Goal: Task Accomplishment & Management: Use online tool/utility

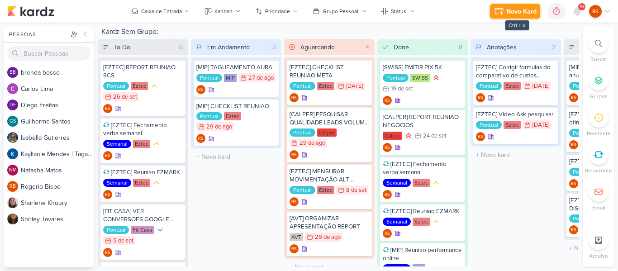
click at [505, 7] on icon at bounding box center [499, 11] width 11 height 11
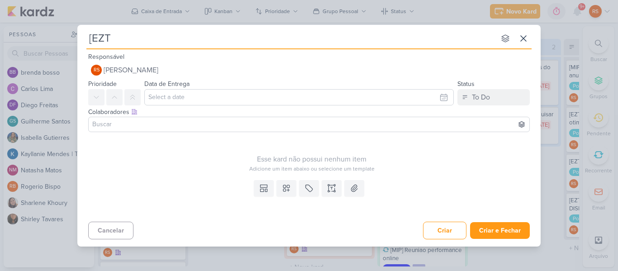
type input "[EZTE"
type input "[EZTEC]"
type input "[EZTEC] ESTUDO CONCO"
type input "[EZTEC] ESTUDO CONCORRENCIA"
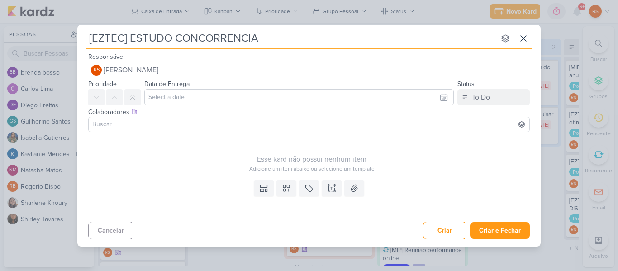
click at [182, 124] on input at bounding box center [309, 124] width 437 height 11
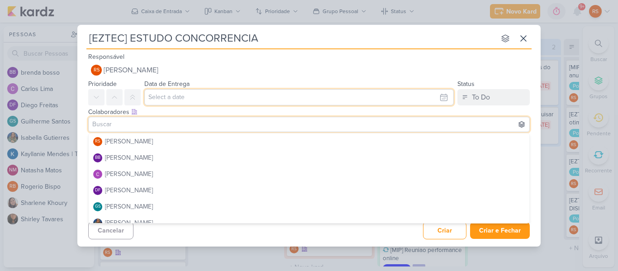
click at [183, 99] on input "text" at bounding box center [299, 97] width 310 height 16
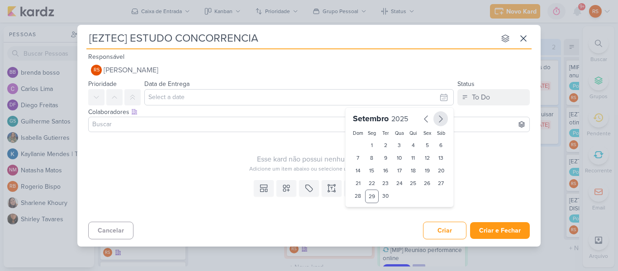
click at [441, 124] on icon "button" at bounding box center [440, 119] width 11 height 11
click at [424, 150] on div "3" at bounding box center [428, 145] width 14 height 13
type input "[DATE] 23:59"
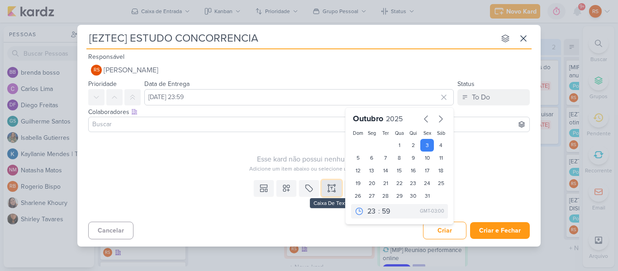
click at [331, 188] on icon at bounding box center [331, 188] width 9 height 9
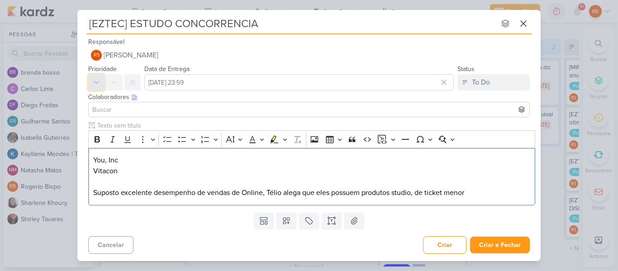
click at [100, 83] on button at bounding box center [96, 82] width 16 height 16
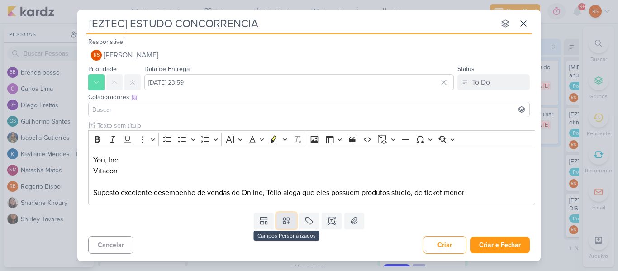
click at [284, 225] on icon at bounding box center [286, 220] width 9 height 9
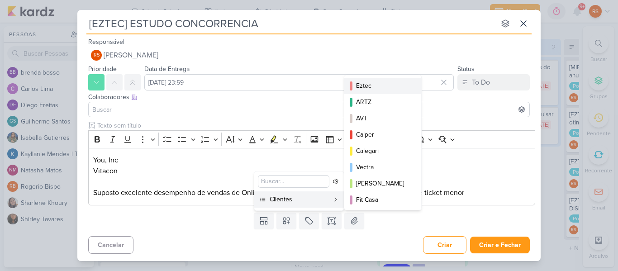
click at [373, 88] on div "Eztec" at bounding box center [383, 86] width 54 height 10
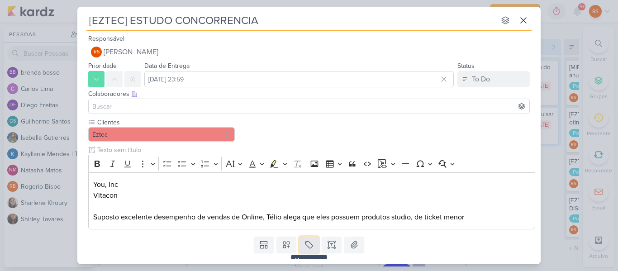
click at [299, 241] on button at bounding box center [309, 245] width 20 height 16
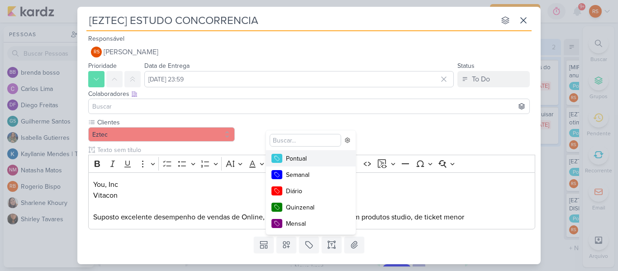
click at [310, 161] on div "Pontual" at bounding box center [315, 159] width 59 height 10
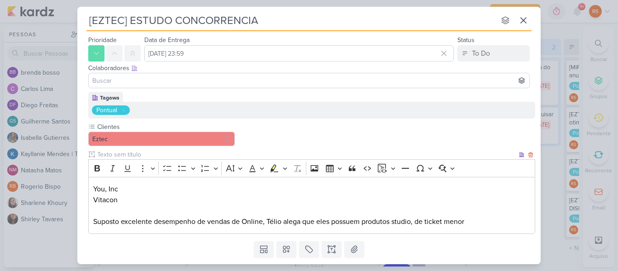
scroll to position [51, 0]
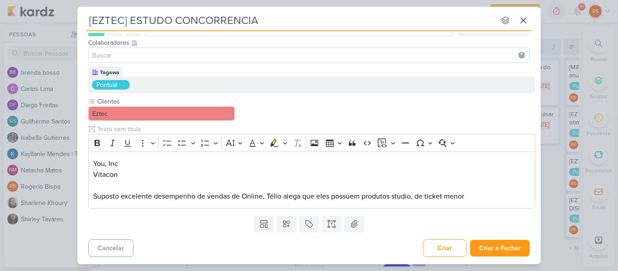
click at [402, 227] on div "Templates Campos Personalizados Clientes Eztec" at bounding box center [309, 224] width 464 height 24
click at [502, 252] on button "Criar e Fechar" at bounding box center [500, 248] width 60 height 17
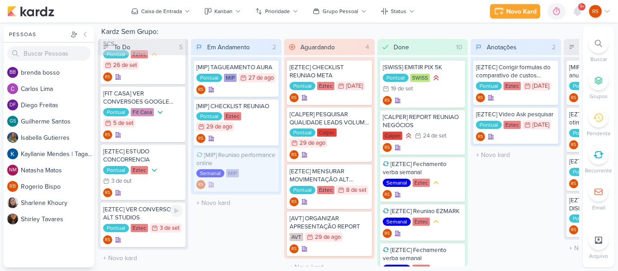
scroll to position [35, 0]
